Goal: Navigation & Orientation: Find specific page/section

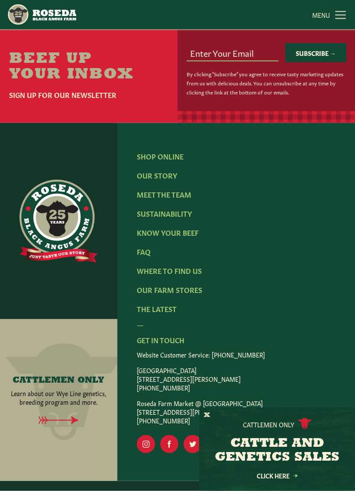
scroll to position [1030, 0]
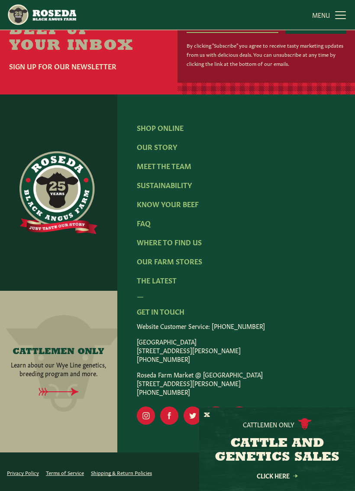
click at [195, 263] on link "Our Farm Stores" at bounding box center [169, 261] width 65 height 10
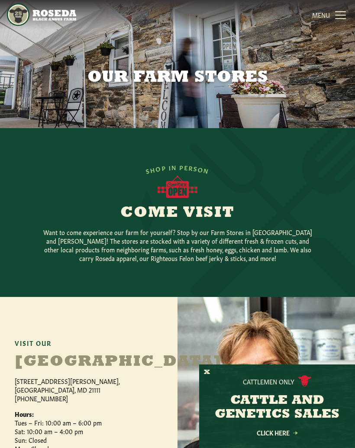
click at [339, 13] on link "MENU CLOSE" at bounding box center [330, 14] width 36 height 17
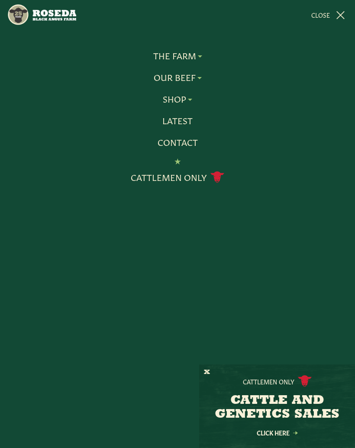
click at [191, 99] on link "Shop" at bounding box center [177, 99] width 29 height 11
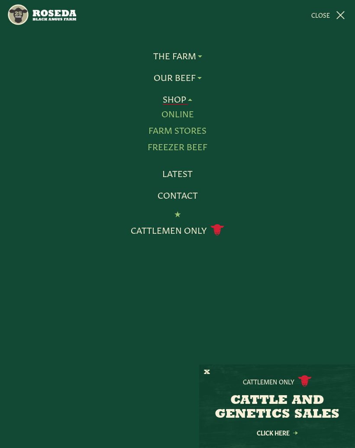
click at [198, 132] on link "Farm Stores" at bounding box center [178, 130] width 58 height 11
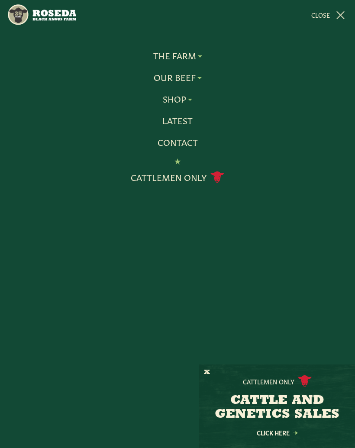
click at [208, 368] on button "X" at bounding box center [207, 372] width 6 height 9
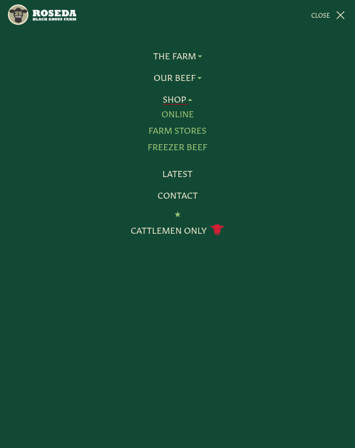
click at [193, 131] on link "Farm Stores" at bounding box center [178, 130] width 58 height 11
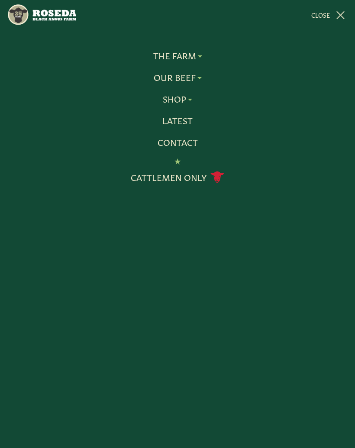
click at [185, 125] on link "Latest" at bounding box center [177, 120] width 30 height 11
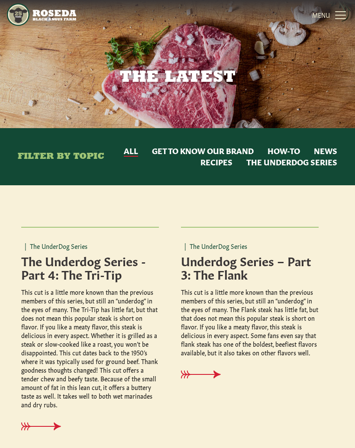
click at [340, 15] on link "MENU CLOSE" at bounding box center [330, 14] width 36 height 17
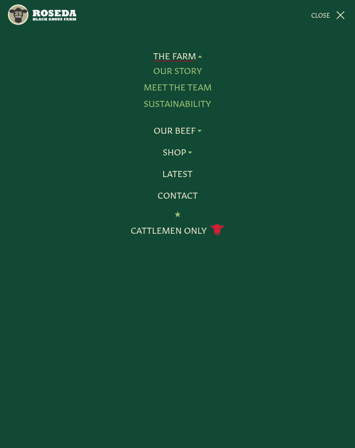
click at [194, 71] on link "Our Story" at bounding box center [177, 70] width 49 height 11
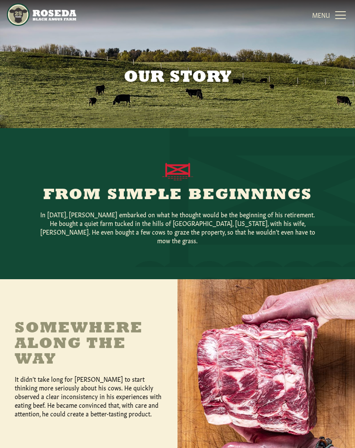
click at [332, 11] on link "MENU CLOSE" at bounding box center [330, 14] width 36 height 17
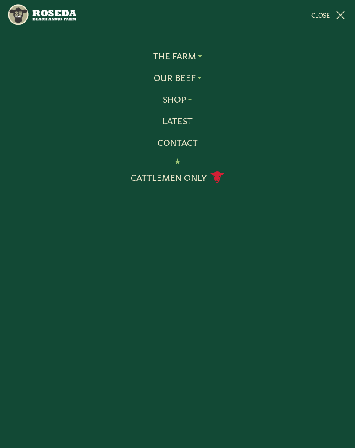
click at [62, 19] on img "Main Navigation" at bounding box center [41, 14] width 69 height 23
